Goal: Task Accomplishment & Management: Manage account settings

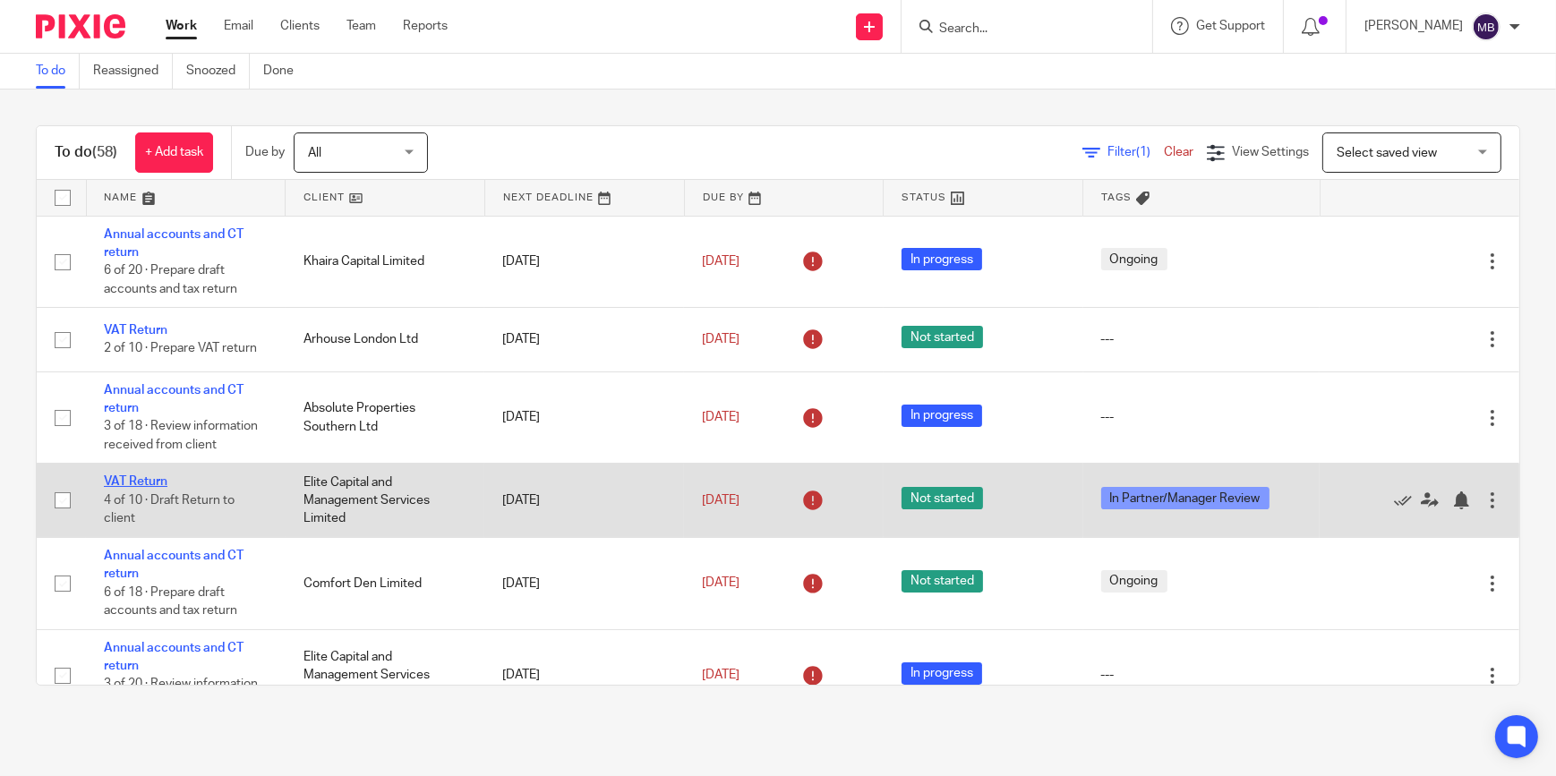
click at [143, 475] on link "VAT Return" at bounding box center [136, 481] width 64 height 13
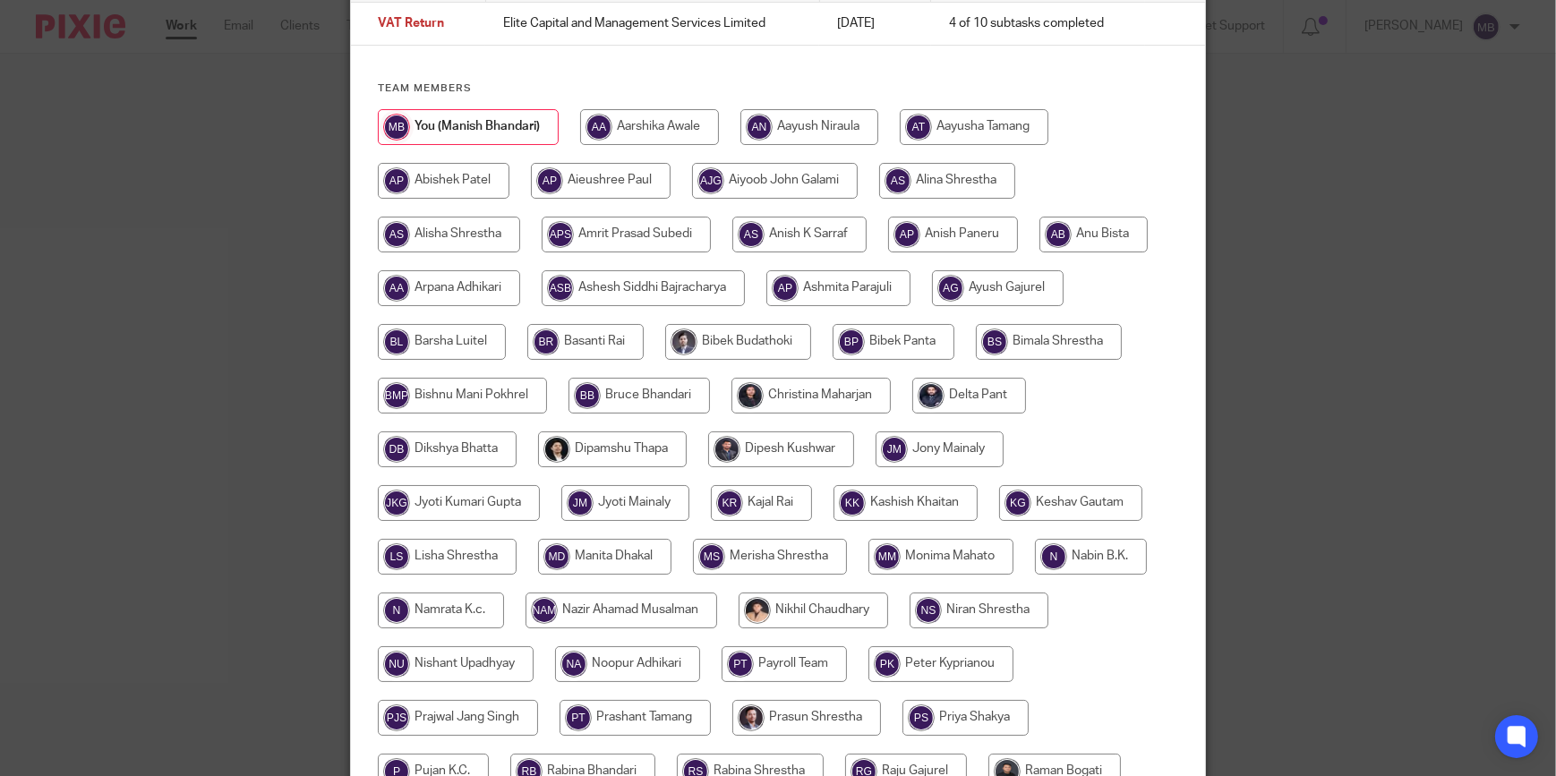
click at [825, 396] on input "radio" at bounding box center [810, 396] width 159 height 36
radio input "true"
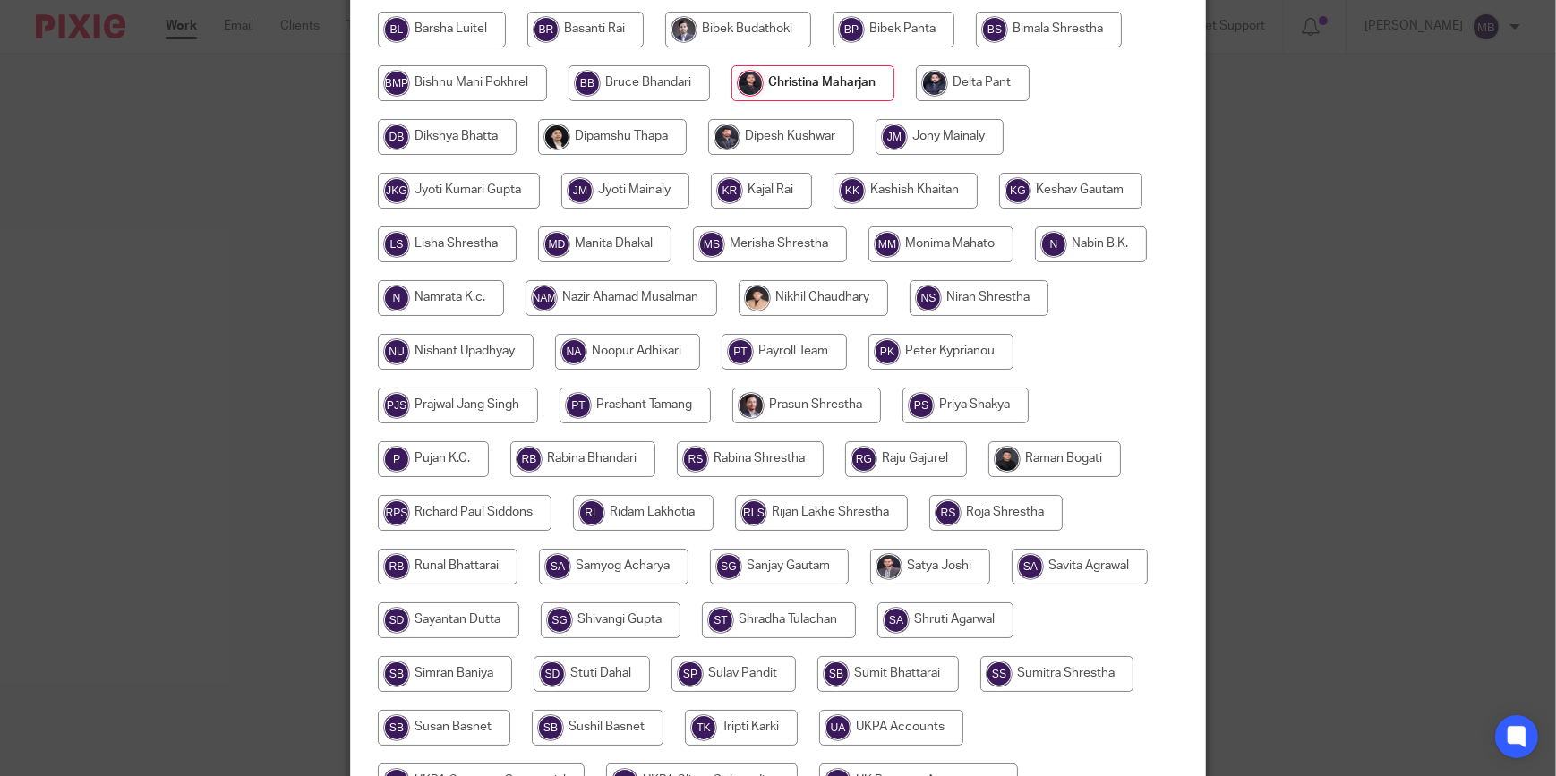
scroll to position [651, 0]
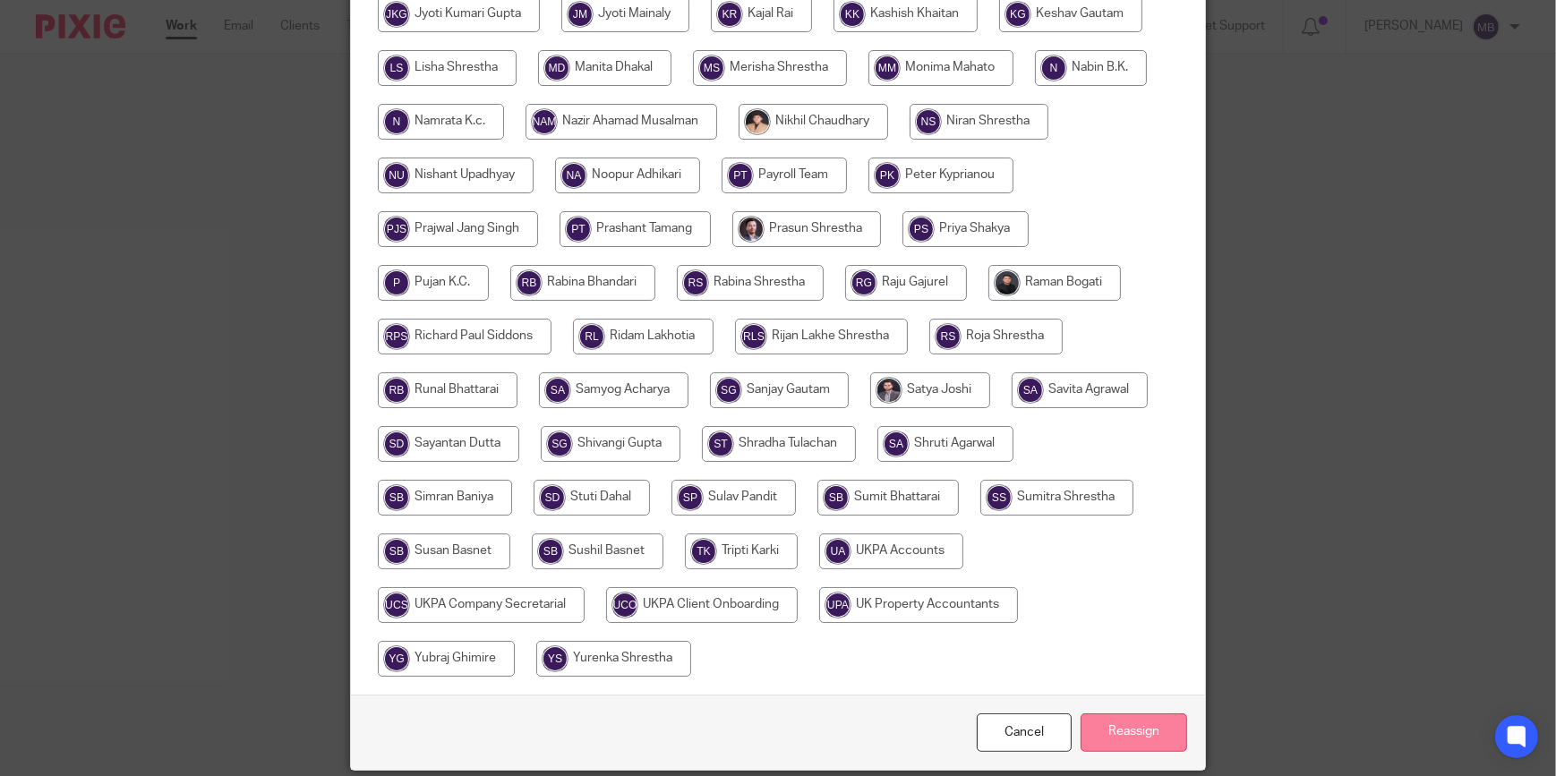
click at [1131, 725] on input "Reassign" at bounding box center [1133, 732] width 107 height 38
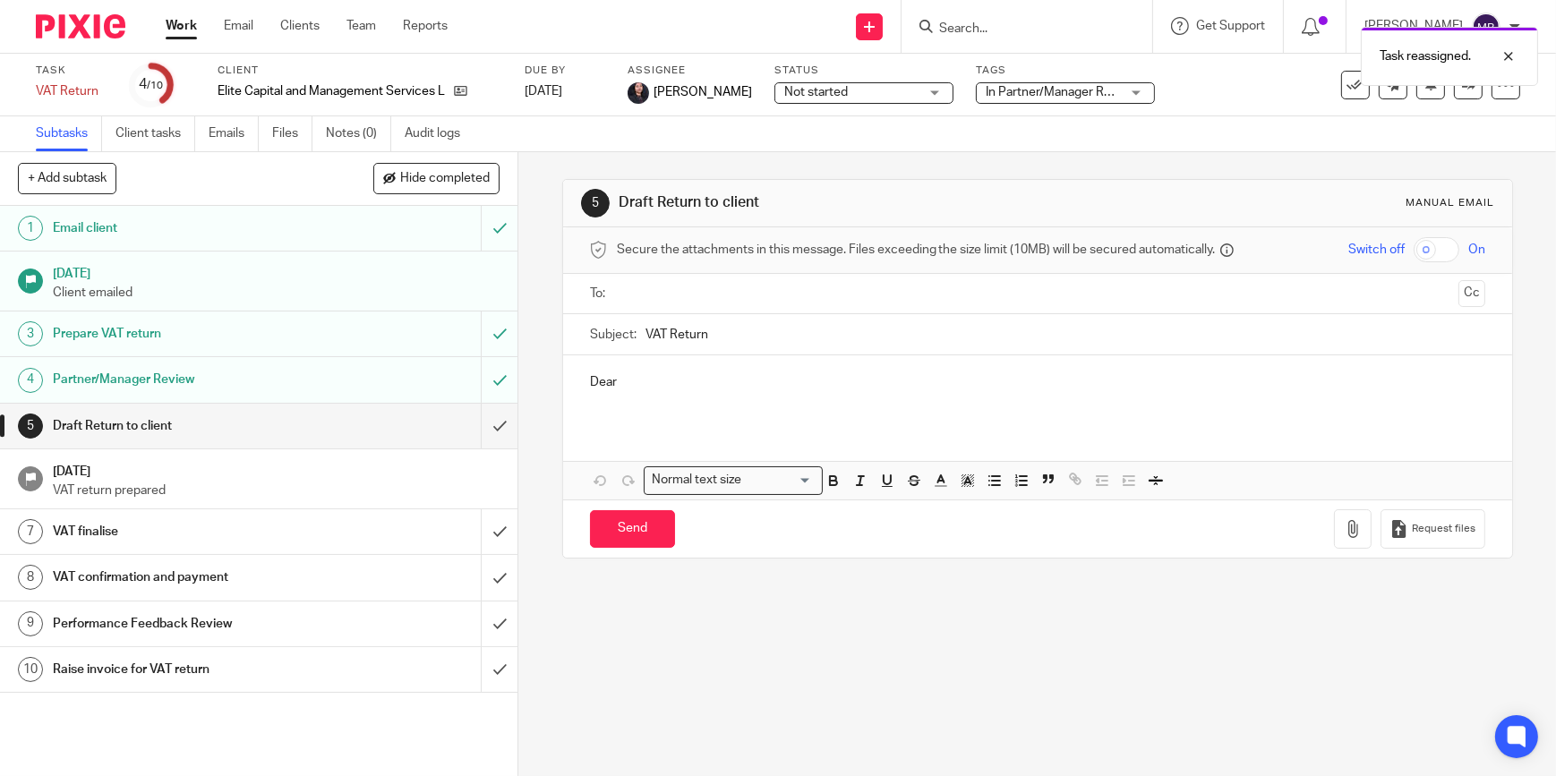
drag, startPoint x: 100, startPoint y: 30, endPoint x: 148, endPoint y: 29, distance: 47.4
click at [100, 30] on img at bounding box center [81, 26] width 90 height 24
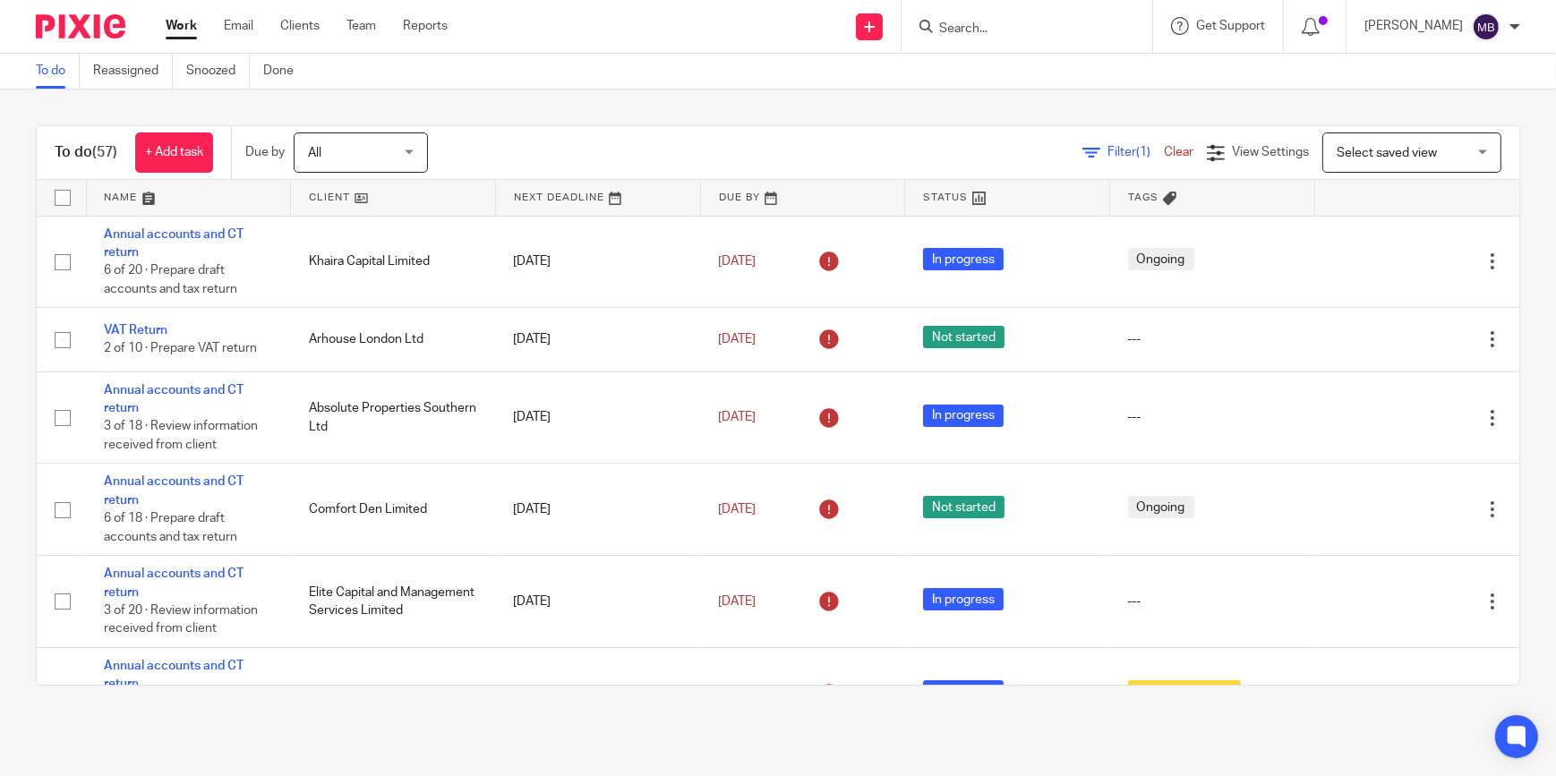
click at [987, 30] on input "Search" at bounding box center [1017, 29] width 161 height 16
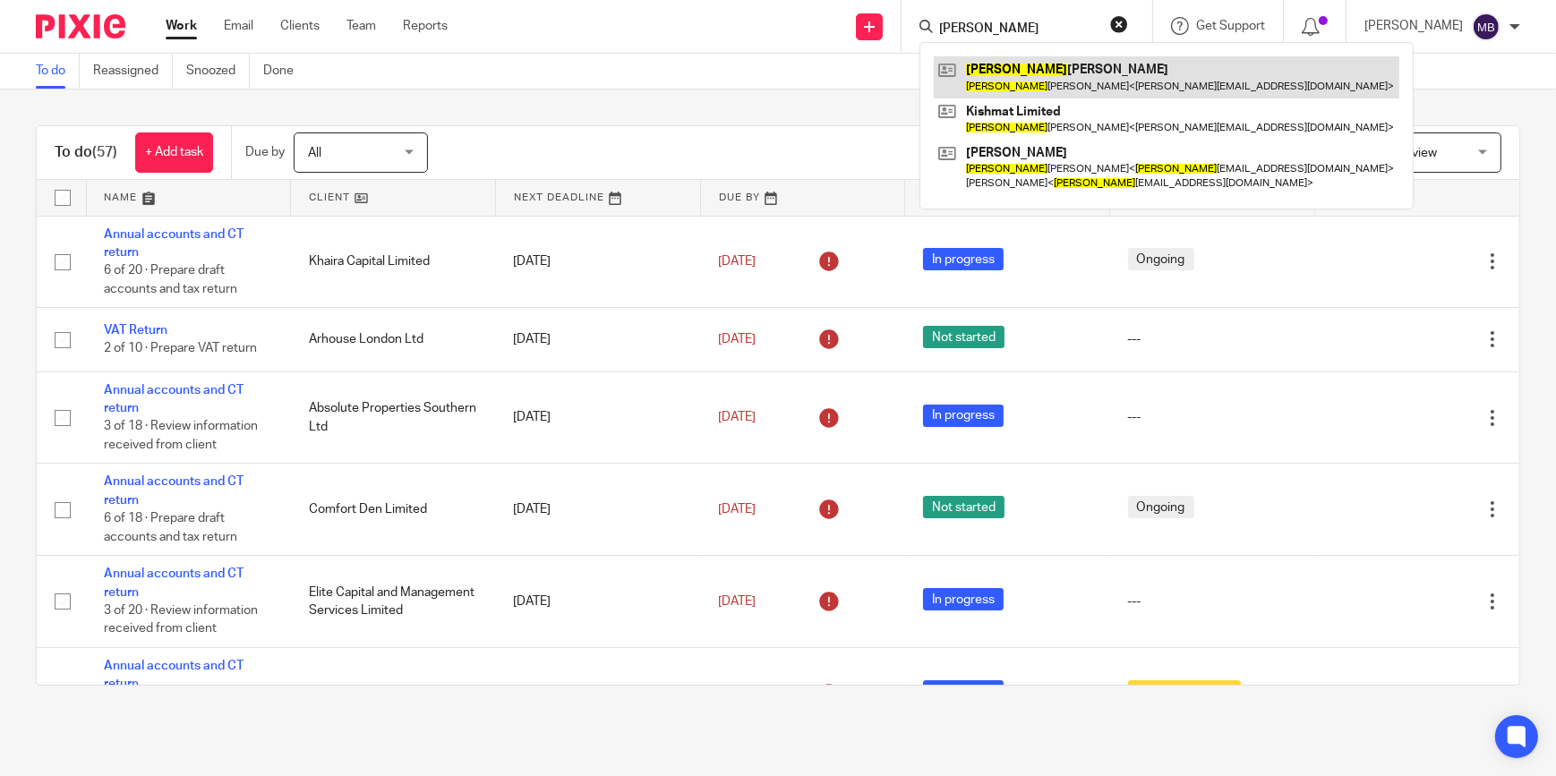
type input "Kalpesh"
click at [1084, 60] on link at bounding box center [1166, 76] width 465 height 41
